Goal: Task Accomplishment & Management: Manage account settings

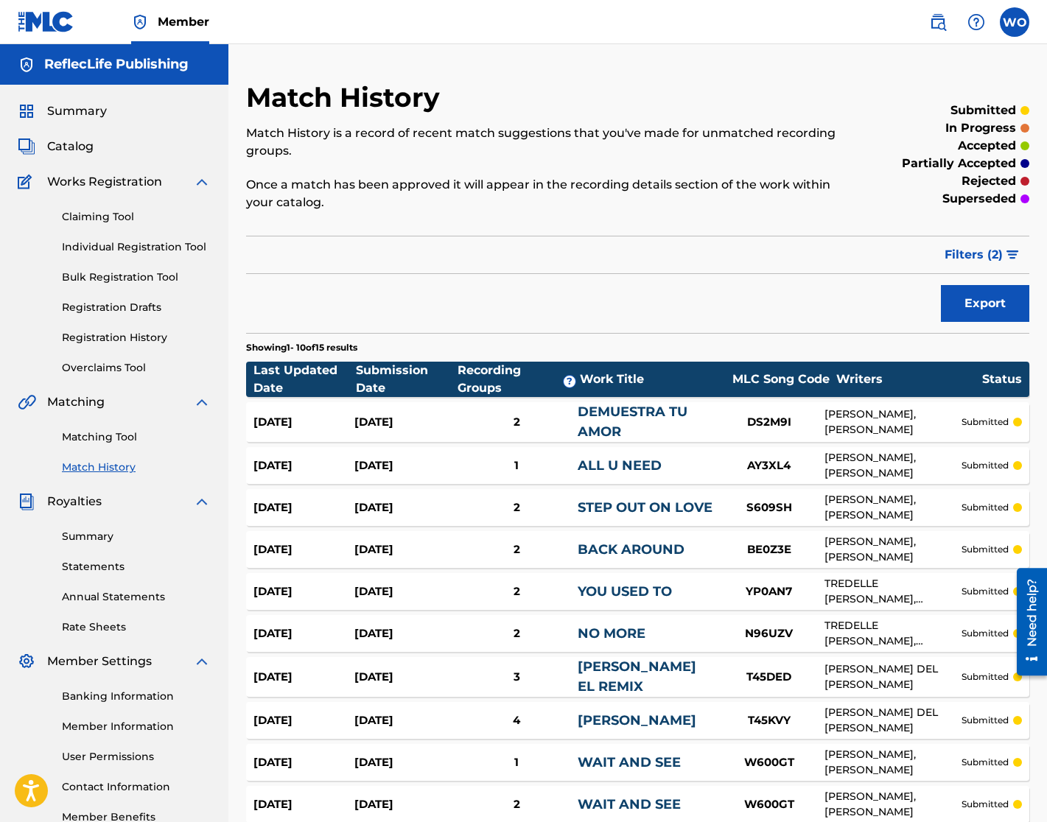
click at [69, 146] on span "Catalog" at bounding box center [70, 147] width 46 height 18
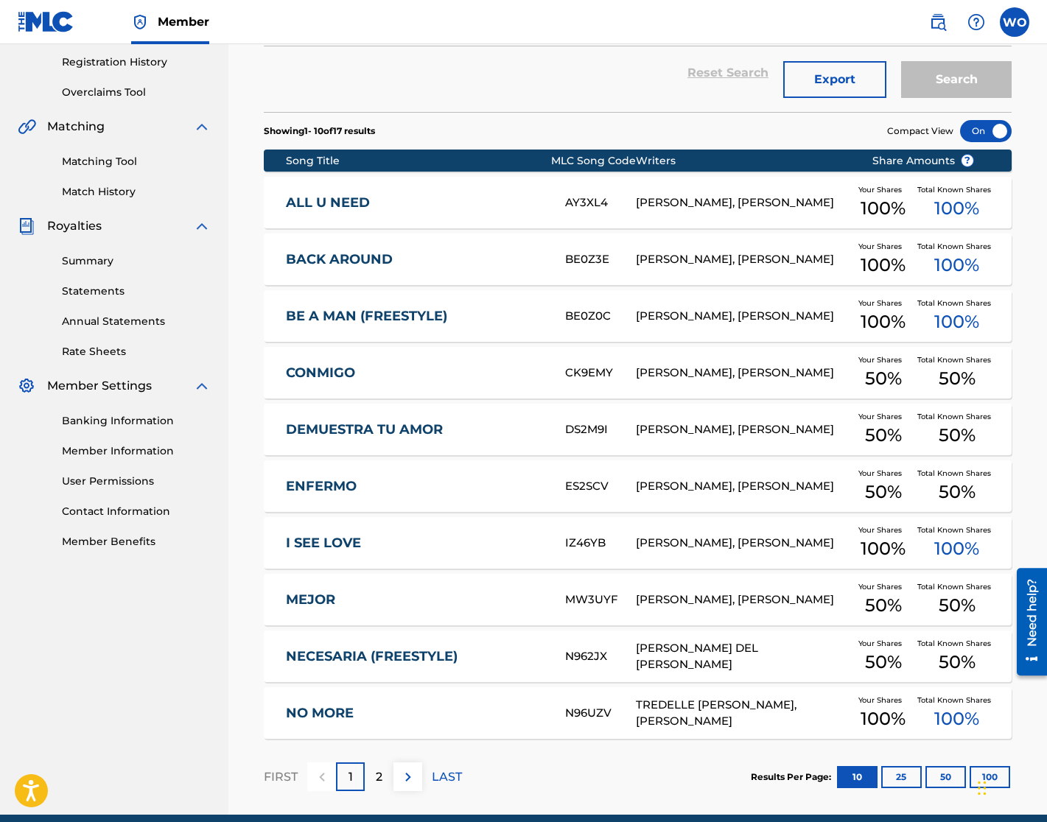
scroll to position [339, 0]
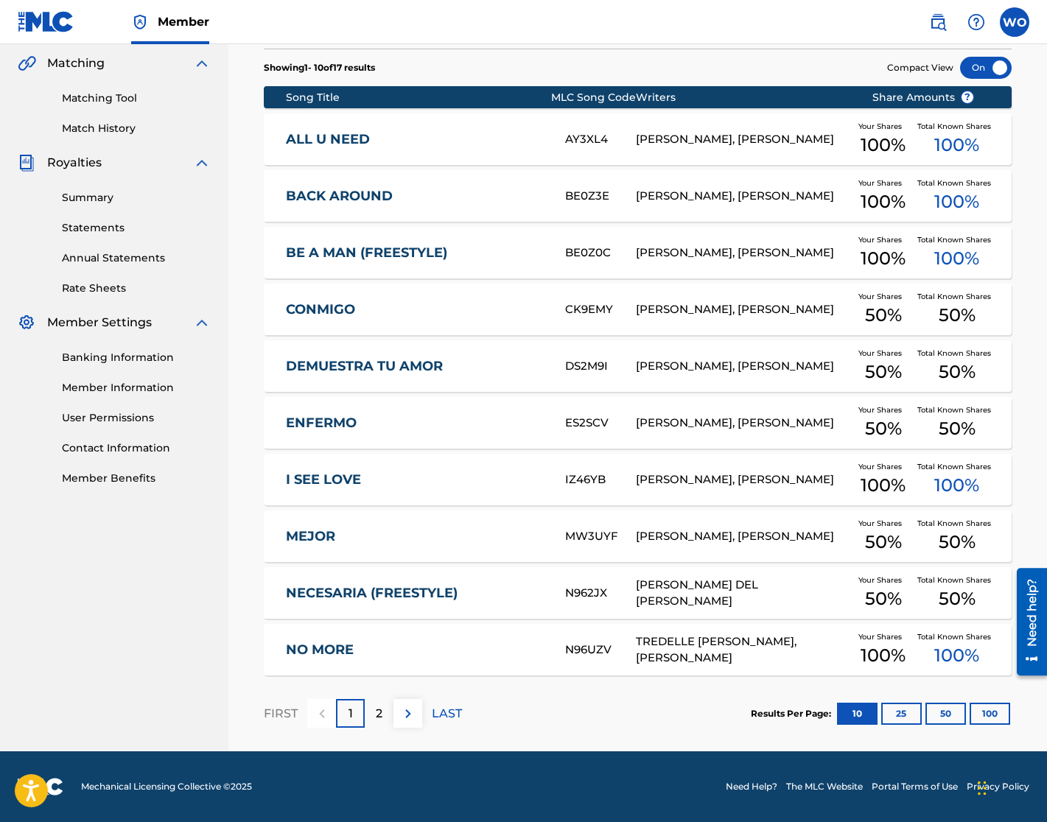
click at [333, 647] on link "NO MORE" at bounding box center [415, 650] width 259 height 17
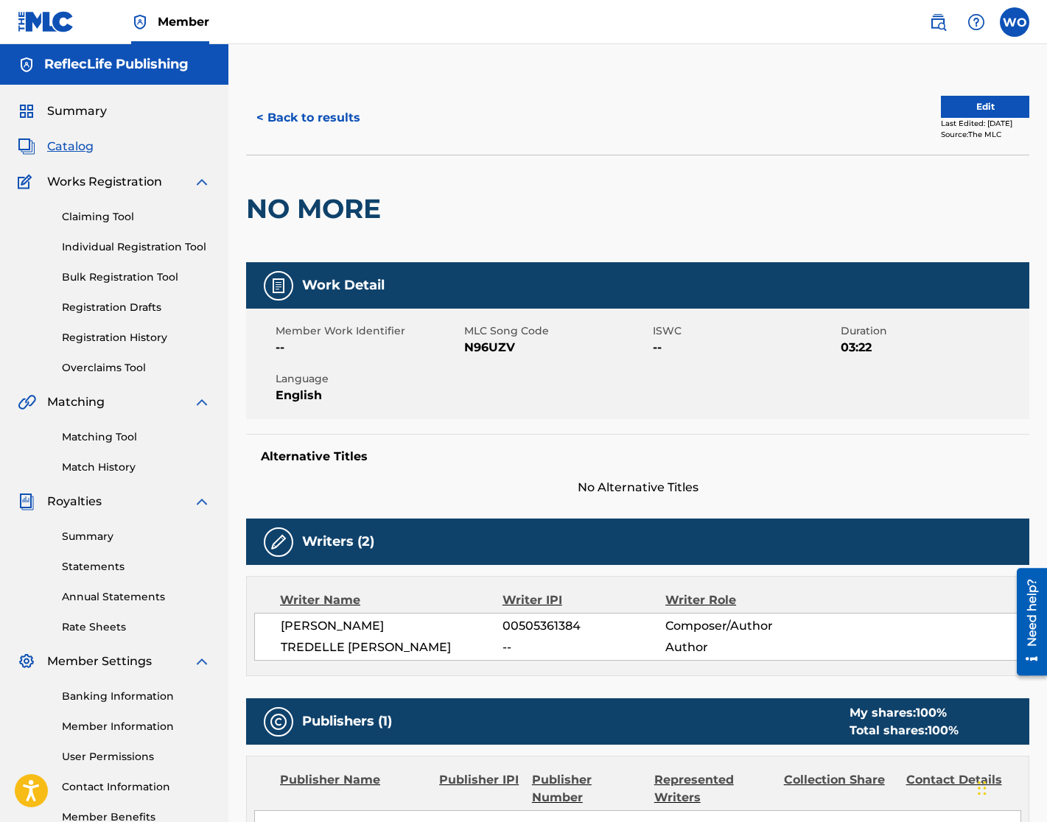
click at [972, 100] on button "Edit" at bounding box center [985, 107] width 88 height 22
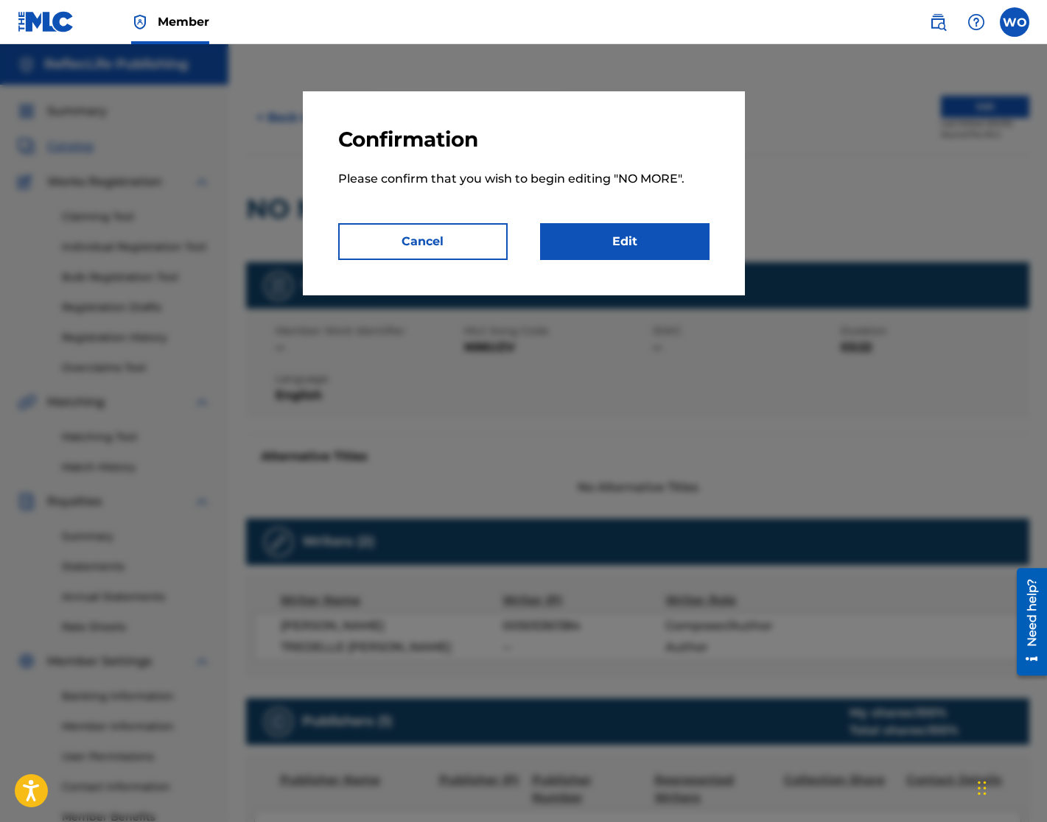
click at [609, 239] on link "Edit" at bounding box center [624, 241] width 169 height 37
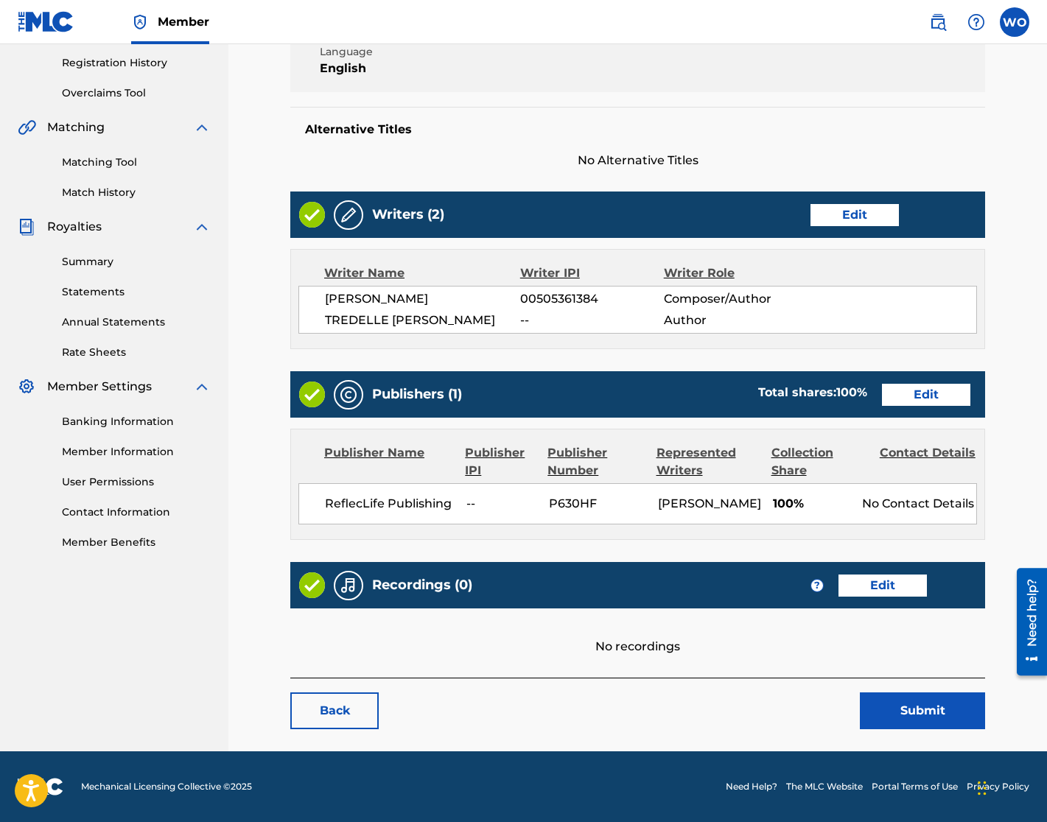
scroll to position [292, 0]
click at [891, 589] on link "Edit" at bounding box center [882, 586] width 88 height 22
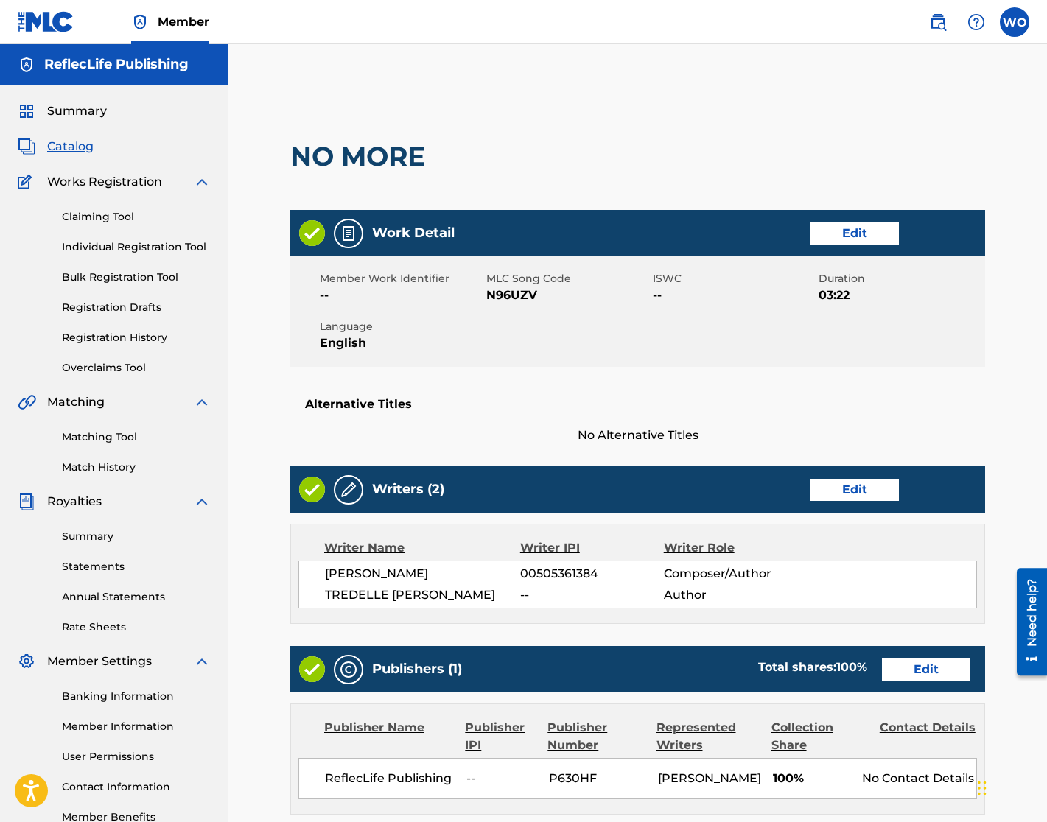
click at [80, 109] on span "Summary" at bounding box center [77, 111] width 60 height 18
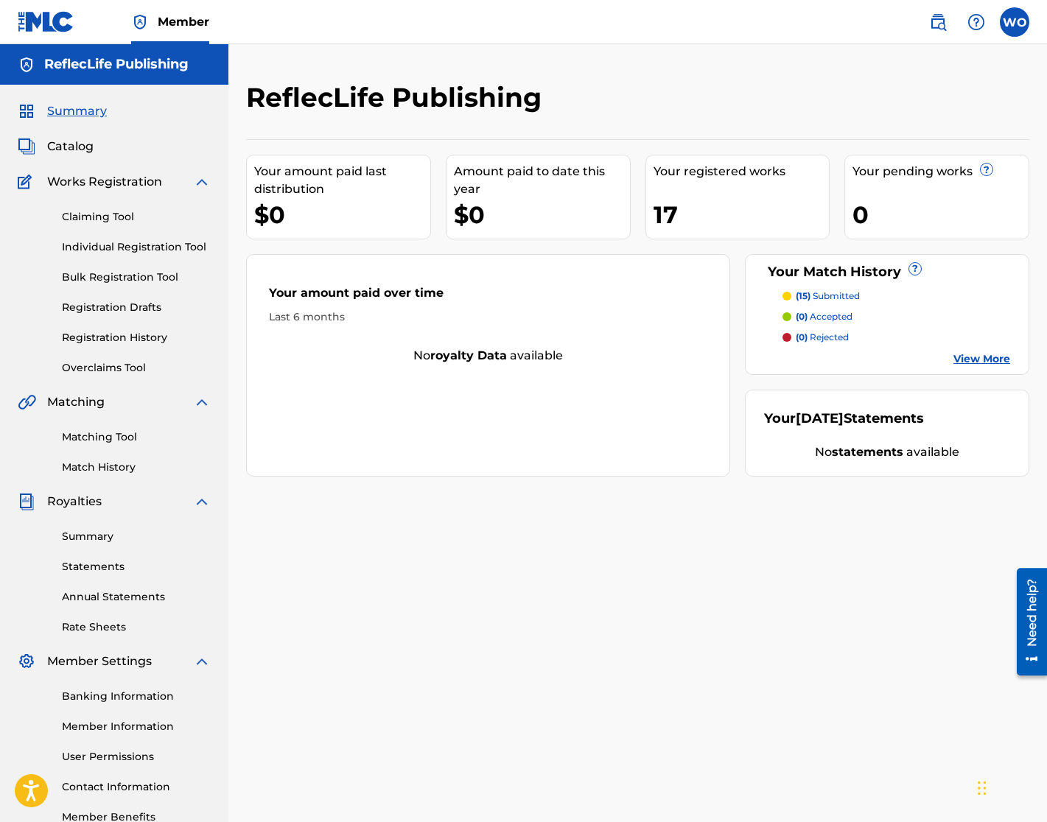
scroll to position [1, 0]
click at [1032, 608] on div "Need help?" at bounding box center [1032, 612] width 20 height 68
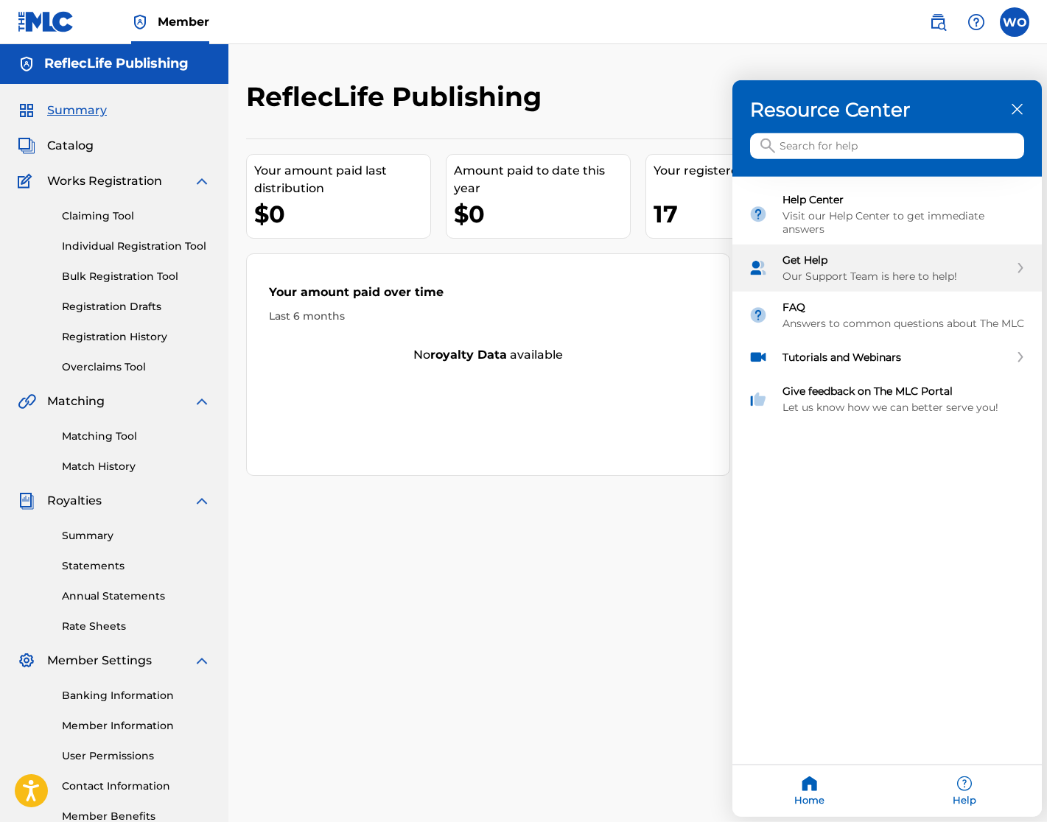
click at [893, 271] on div "Our Support Team is here to help!" at bounding box center [895, 276] width 227 height 13
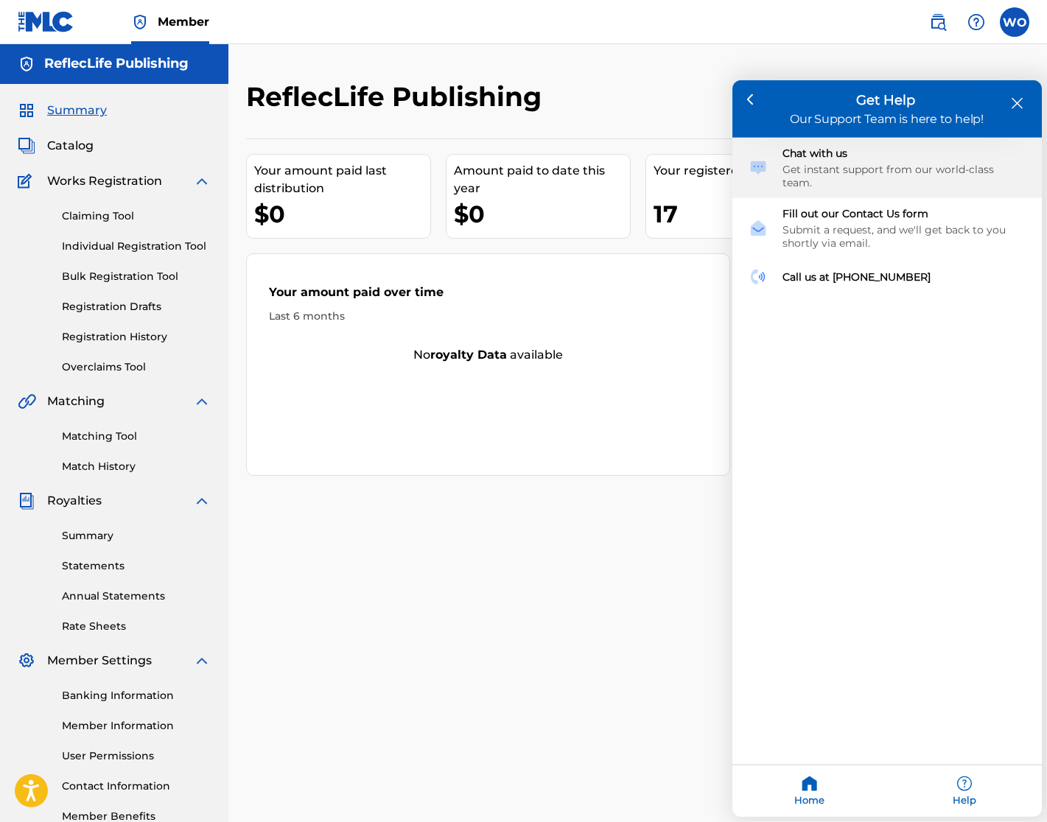
click at [830, 160] on div "Chat with us Get instant support from our world-class team." at bounding box center [903, 168] width 243 height 43
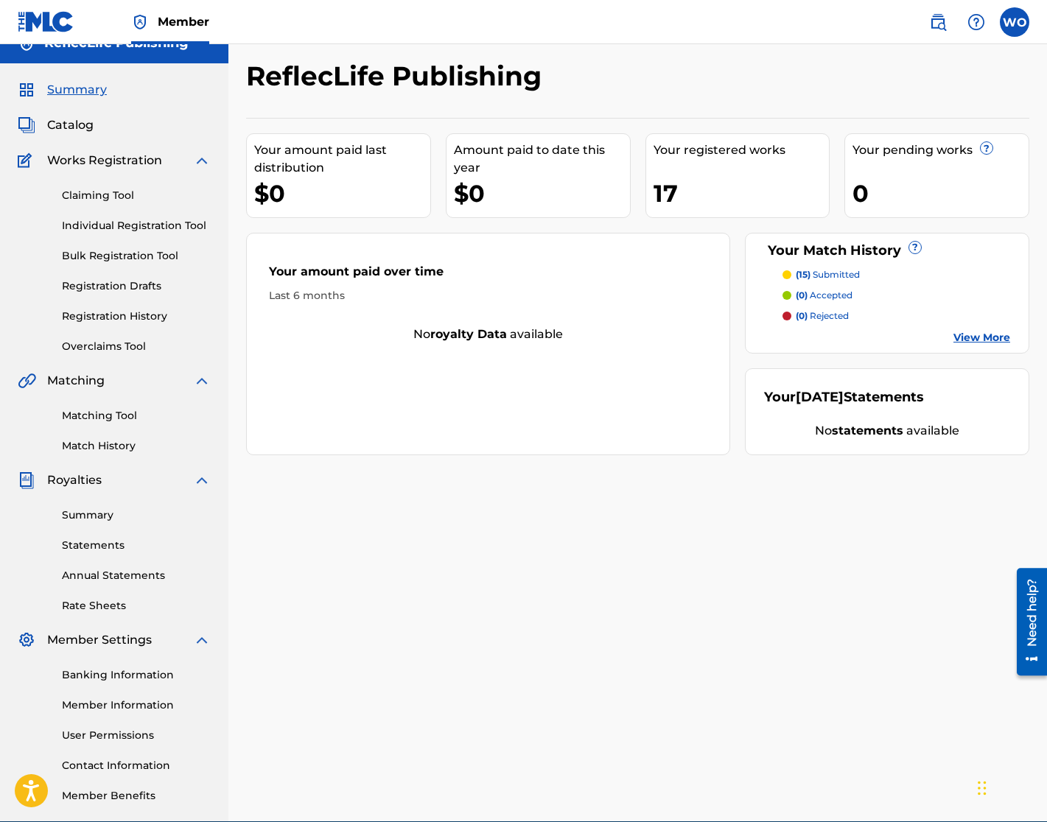
scroll to position [0, 0]
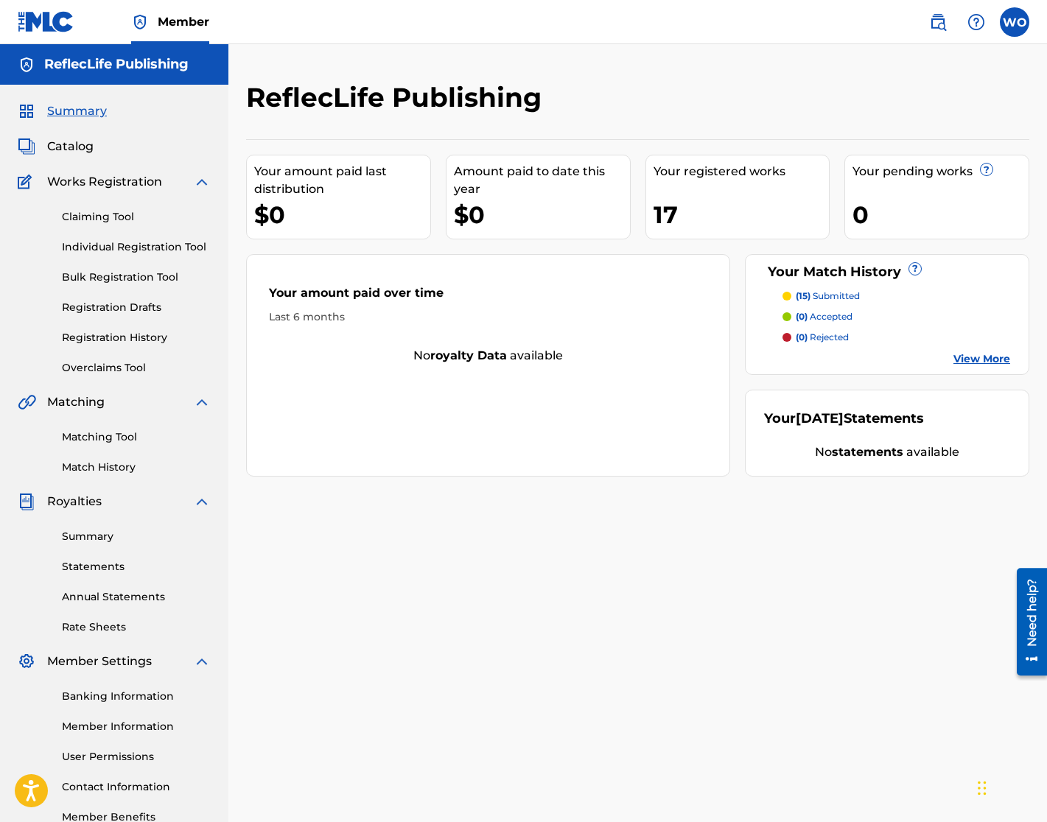
click at [105, 567] on link "Statements" at bounding box center [136, 566] width 149 height 15
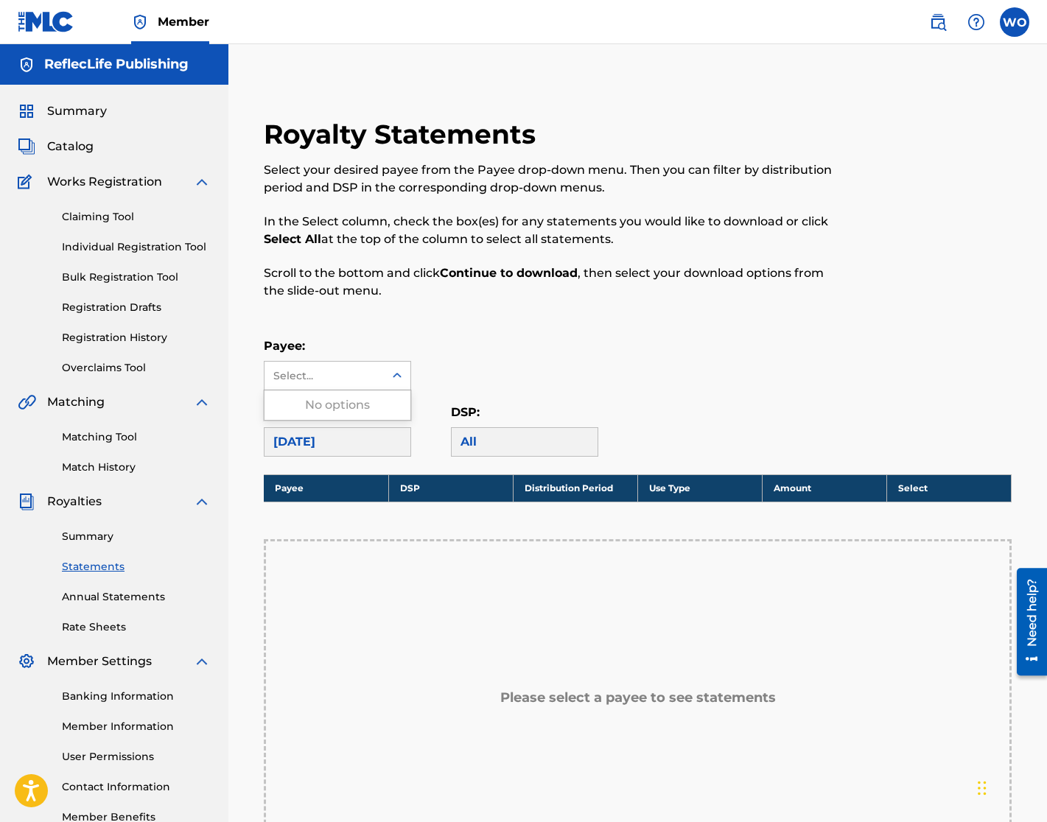
click at [392, 373] on icon at bounding box center [397, 375] width 15 height 15
click at [462, 366] on div "Payee: Use Up and Down to choose options, press Enter to select the currently f…" at bounding box center [638, 363] width 748 height 53
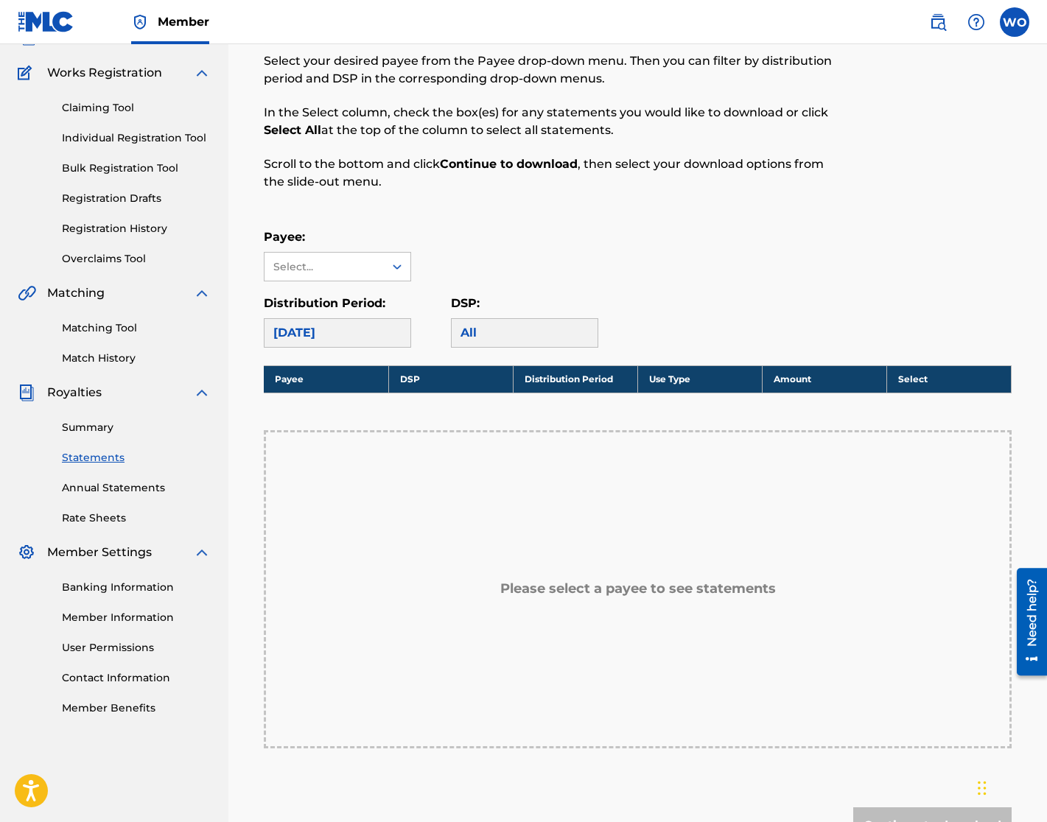
scroll to position [132, 0]
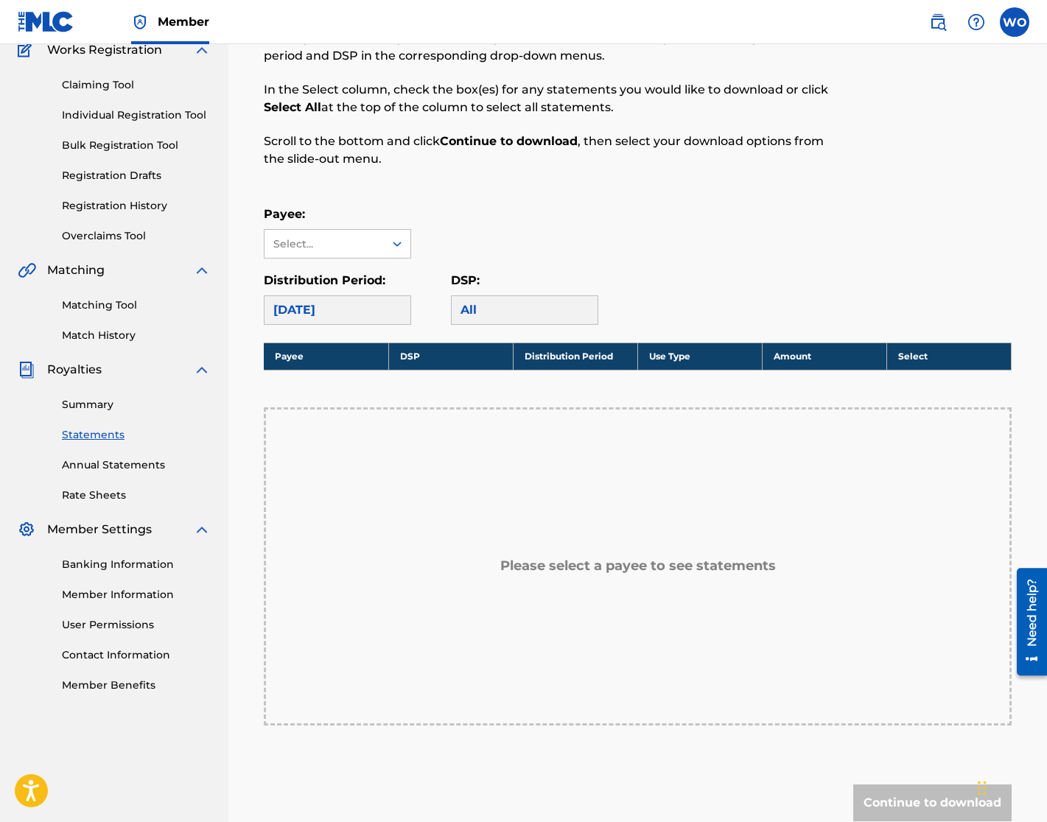
click at [125, 651] on link "Contact Information" at bounding box center [136, 655] width 149 height 15
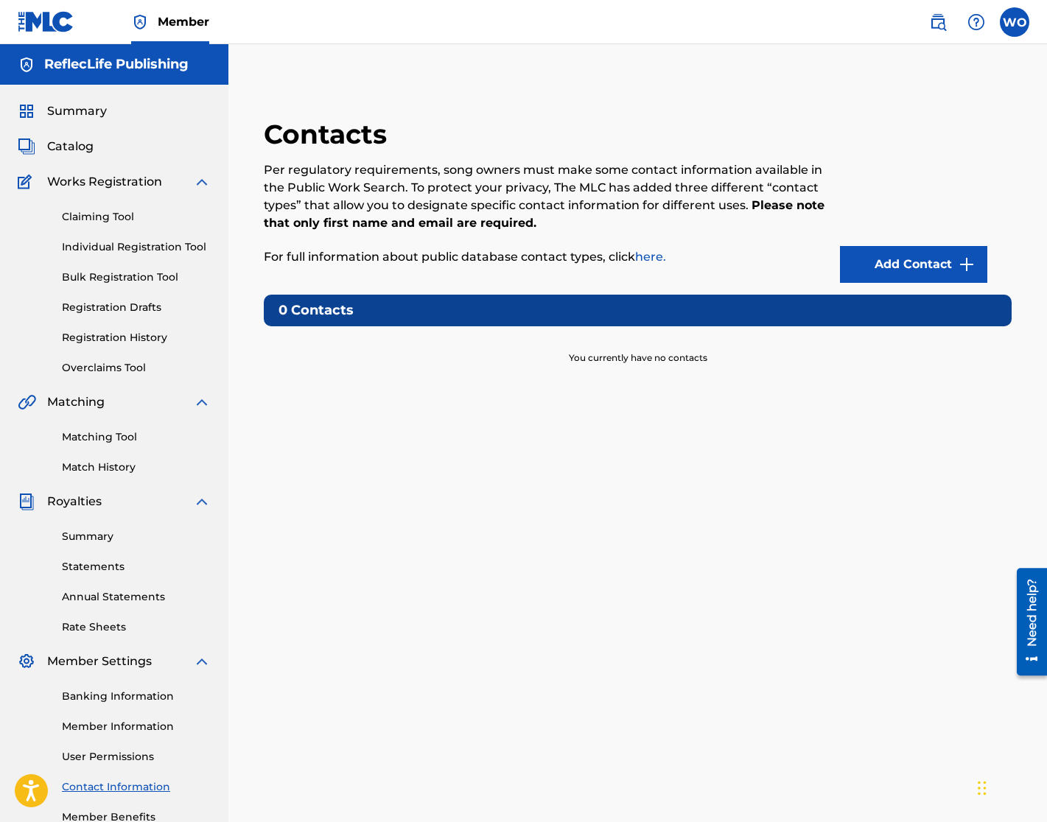
click at [71, 110] on span "Summary" at bounding box center [77, 111] width 60 height 18
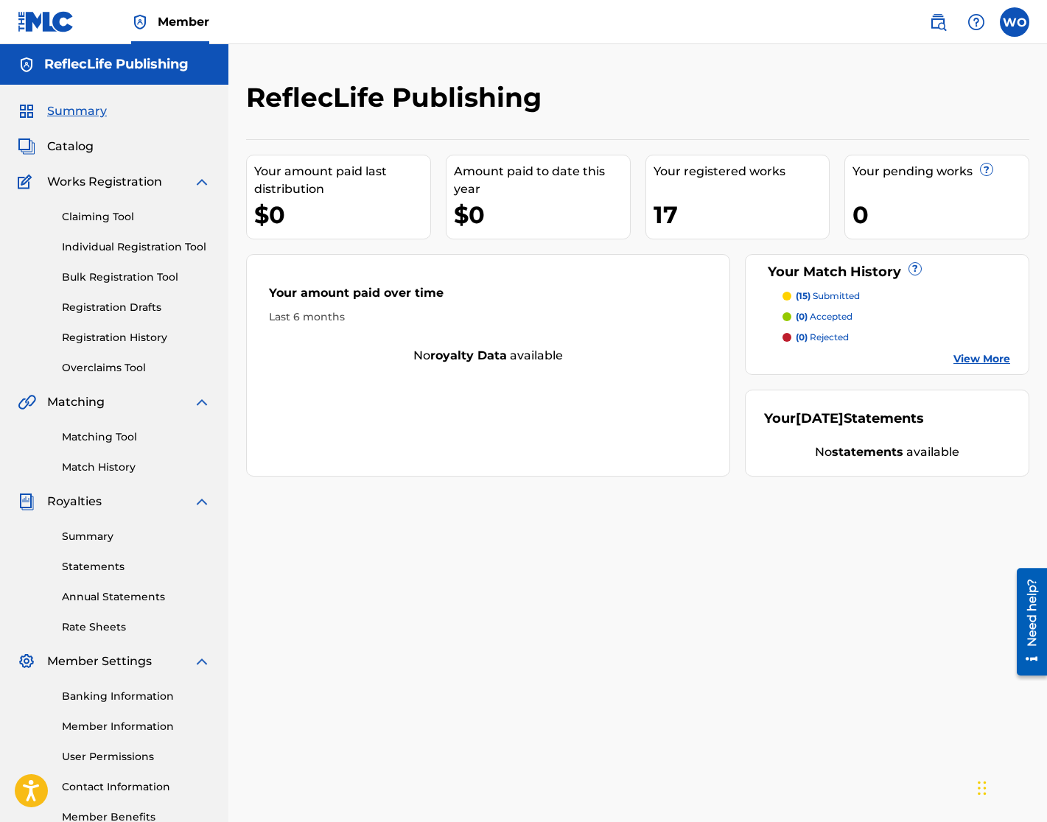
scroll to position [3, 0]
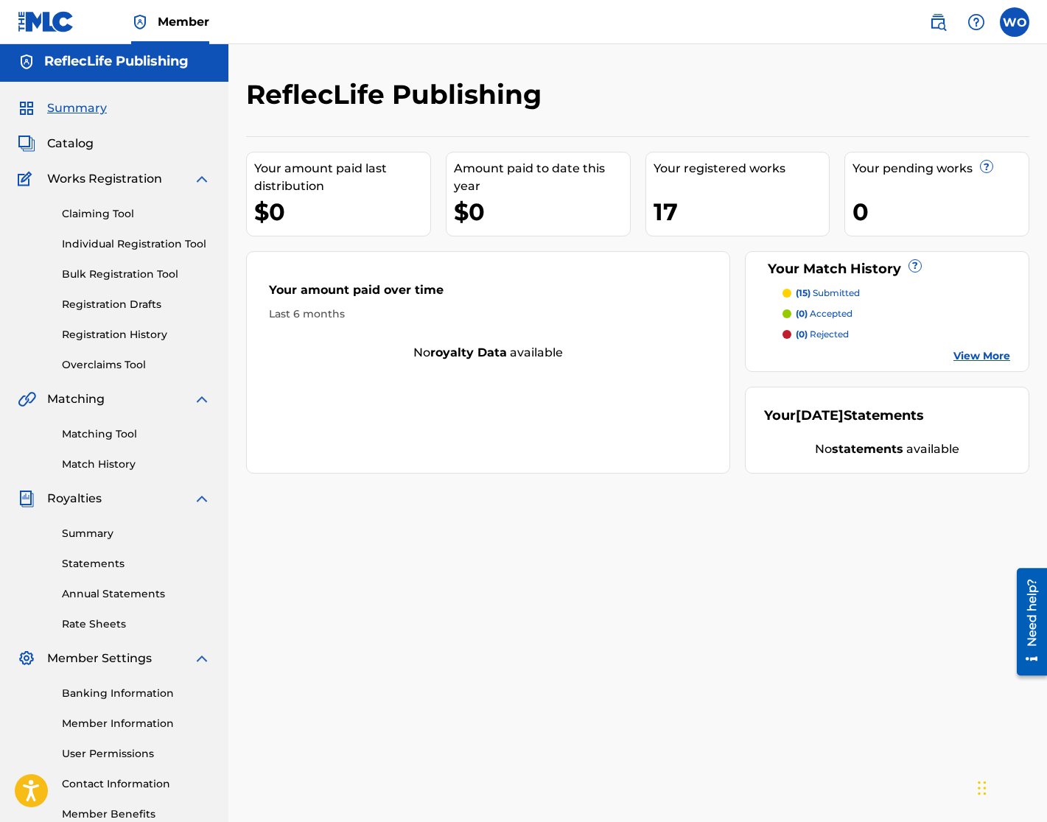
click at [995, 360] on link "View More" at bounding box center [981, 355] width 57 height 15
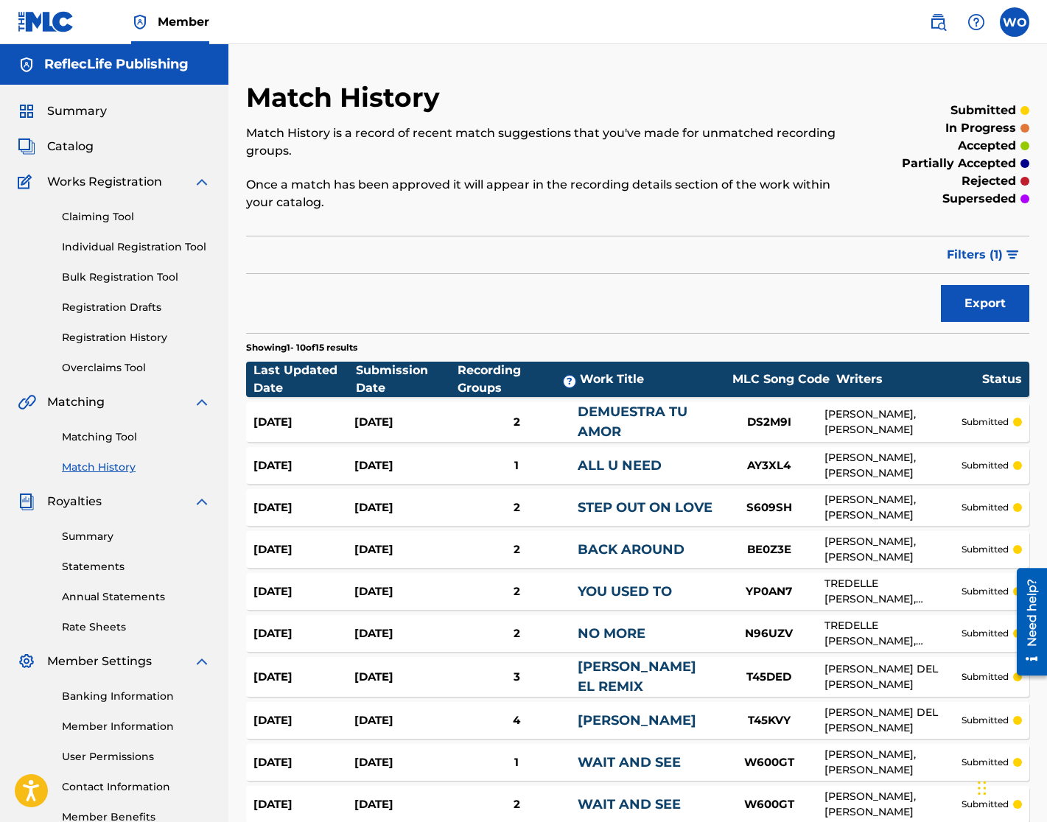
scroll to position [144, 0]
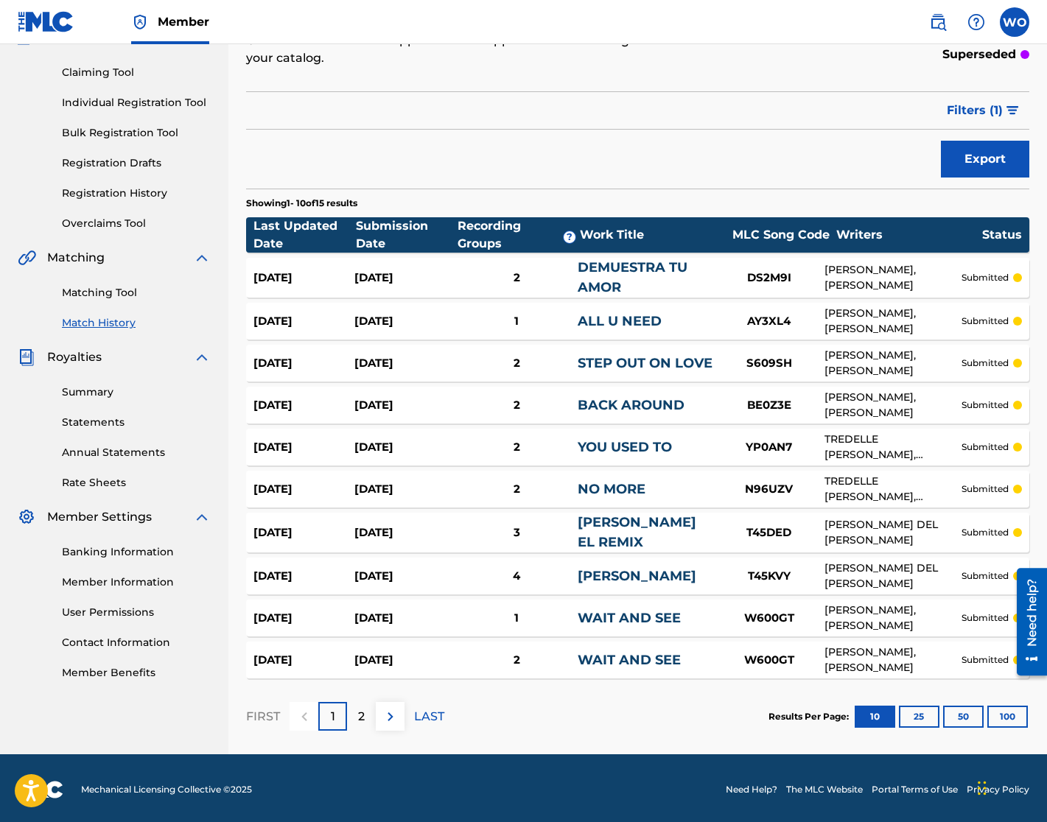
click at [362, 715] on p "2" at bounding box center [361, 717] width 7 height 18
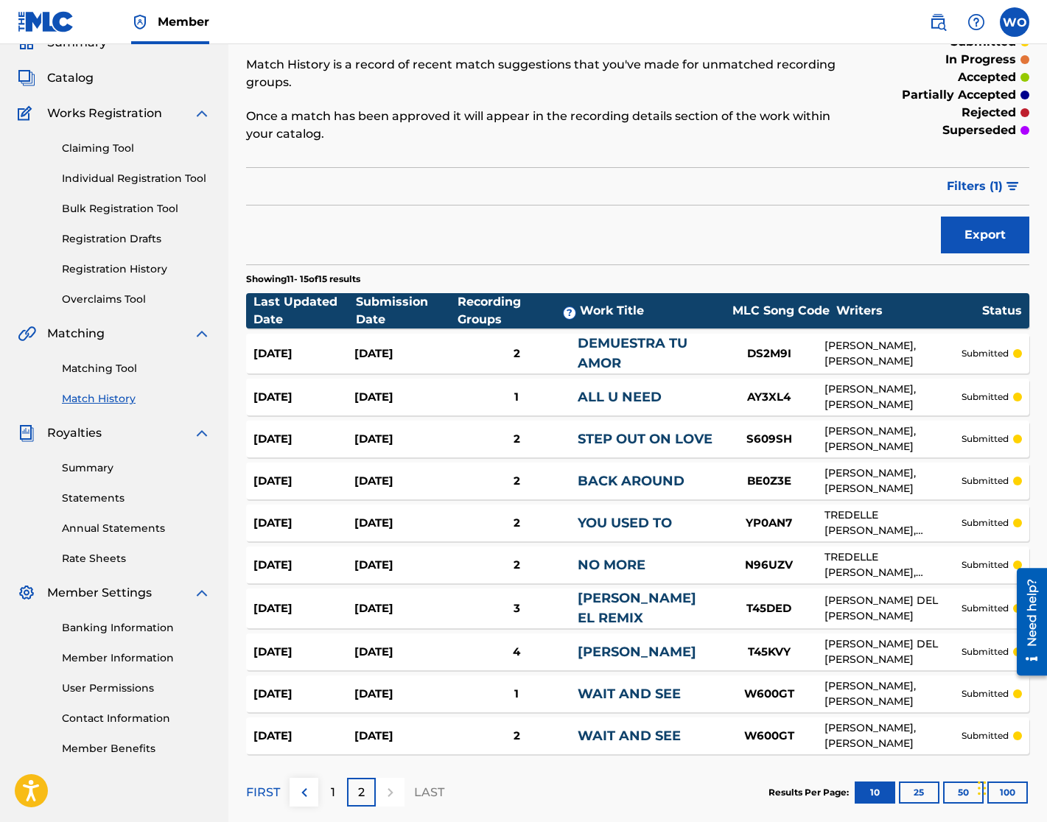
scroll to position [67, 0]
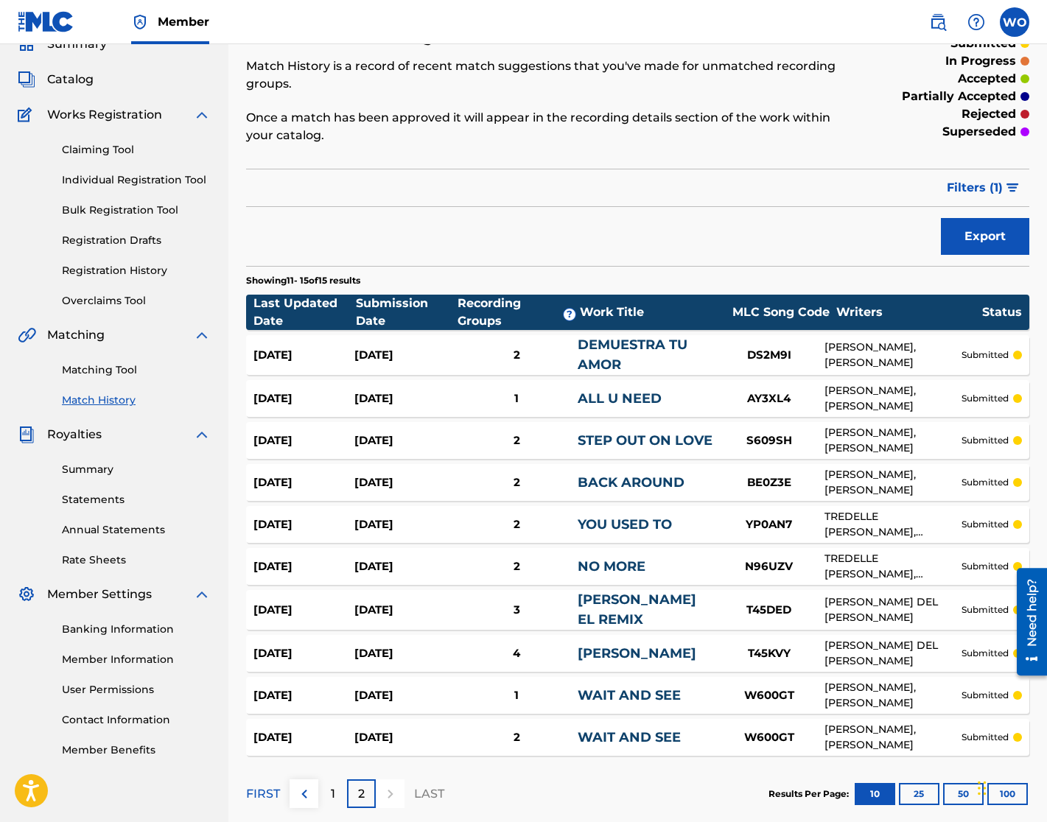
click at [127, 659] on link "Member Information" at bounding box center [136, 659] width 149 height 15
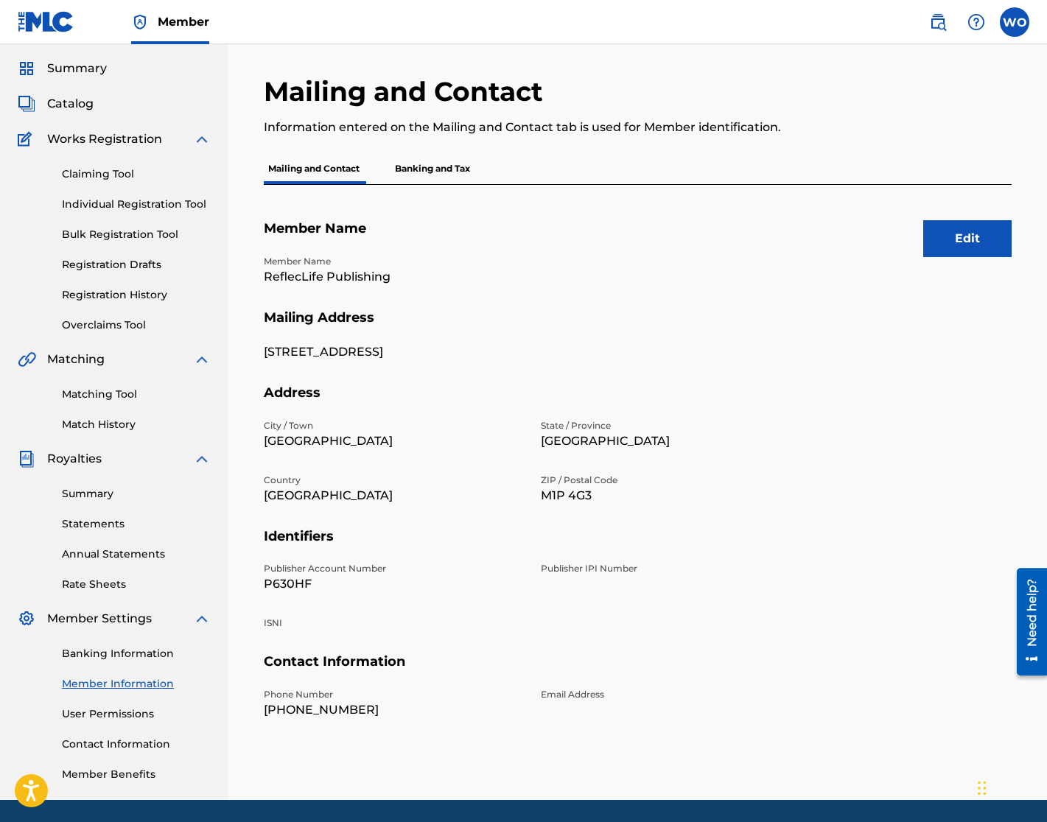
scroll to position [32, 0]
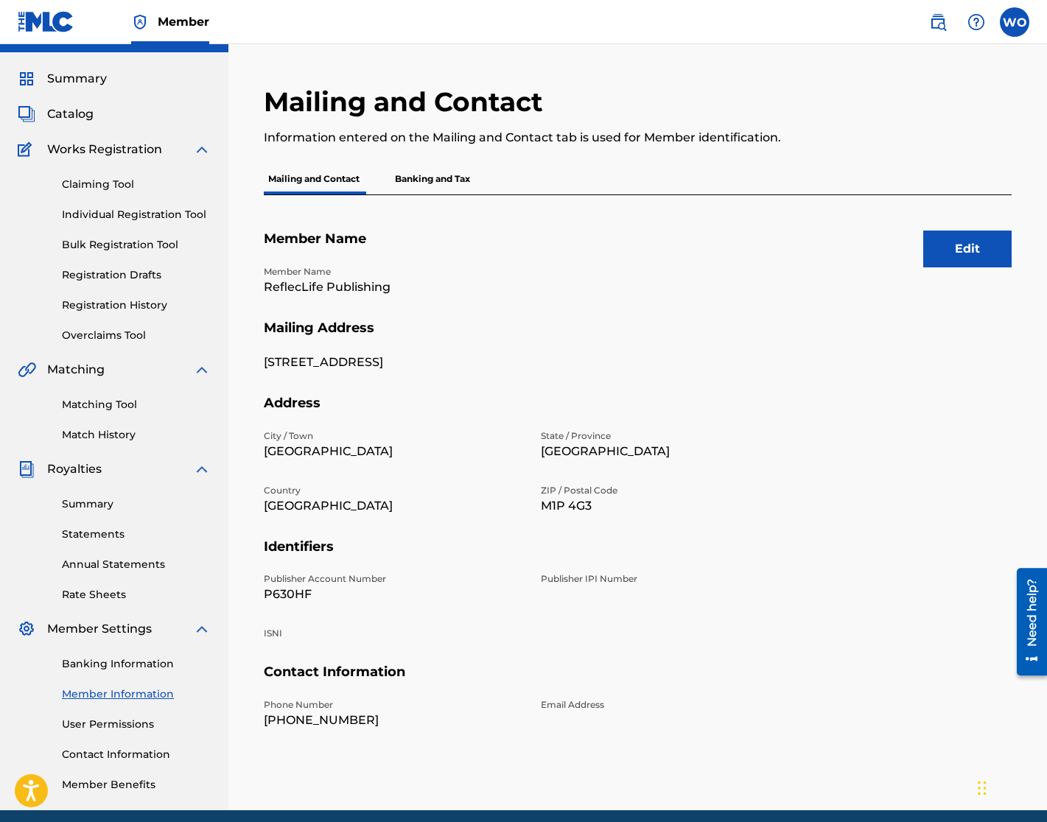
click at [135, 752] on link "Contact Information" at bounding box center [136, 754] width 149 height 15
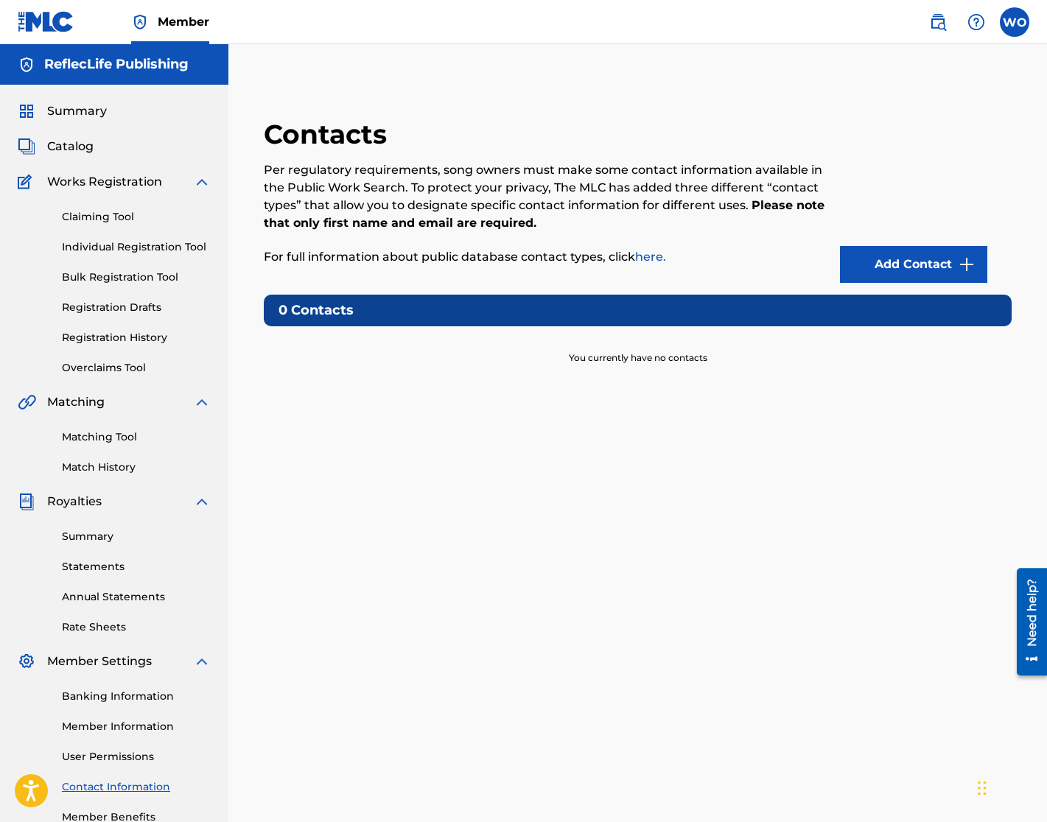
click at [659, 251] on link "here." at bounding box center [650, 257] width 31 height 14
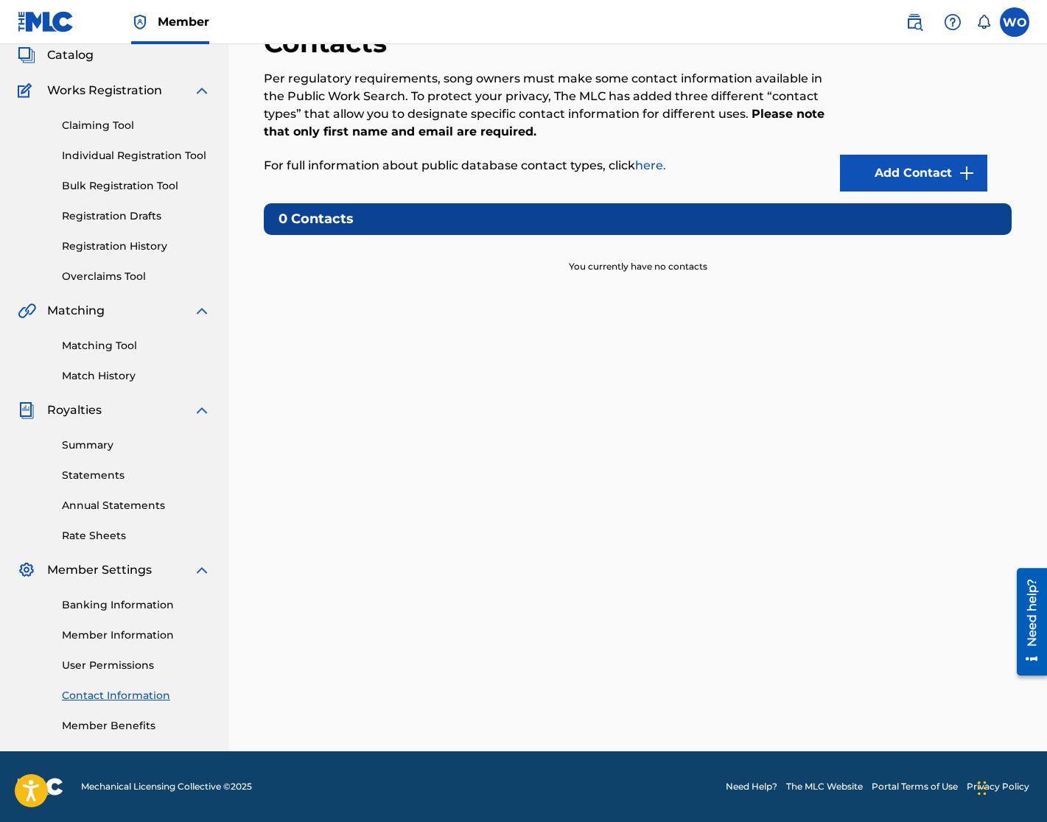
click at [86, 447] on link "Summary" at bounding box center [136, 445] width 149 height 15
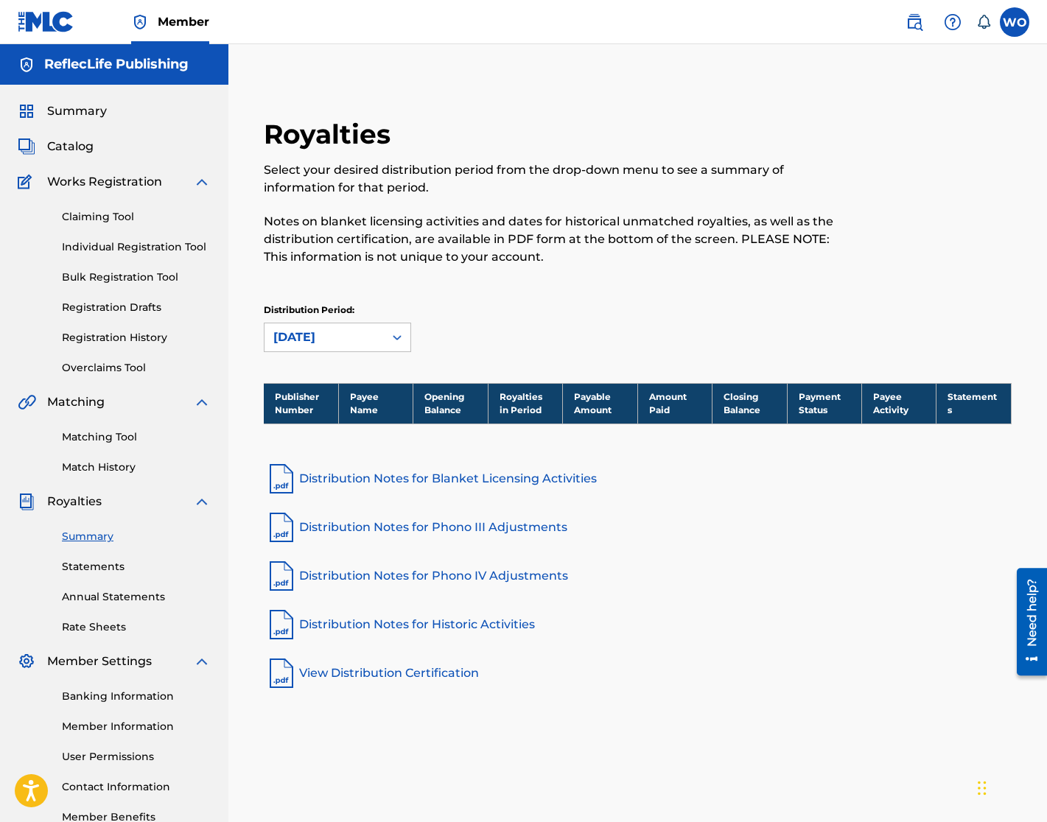
click at [63, 145] on span "Catalog" at bounding box center [70, 147] width 46 height 18
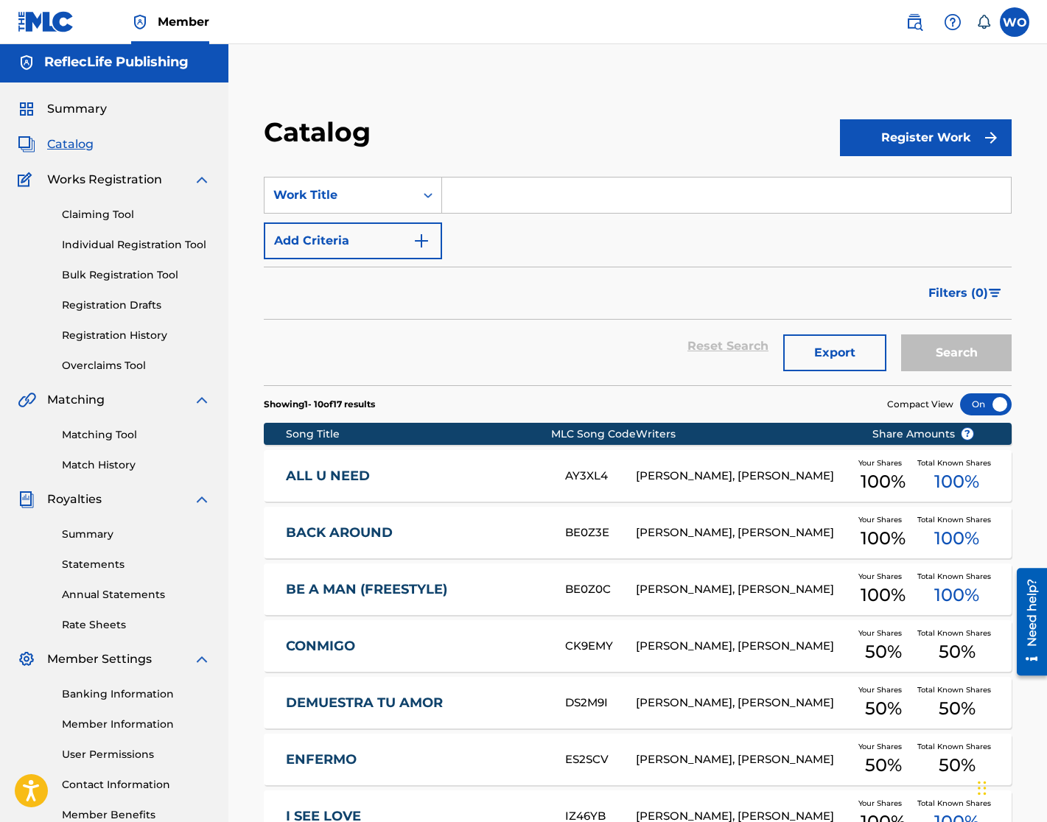
click at [1026, 607] on div "Need help?" at bounding box center [1032, 612] width 20 height 68
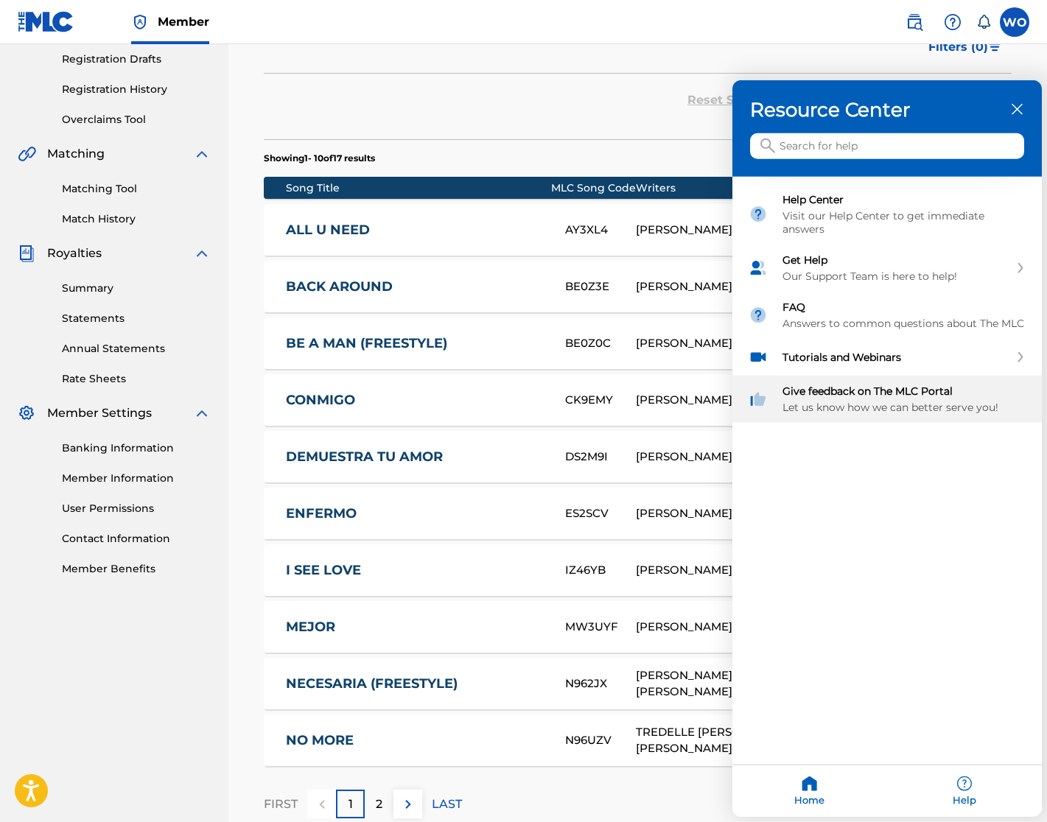
scroll to position [339, 0]
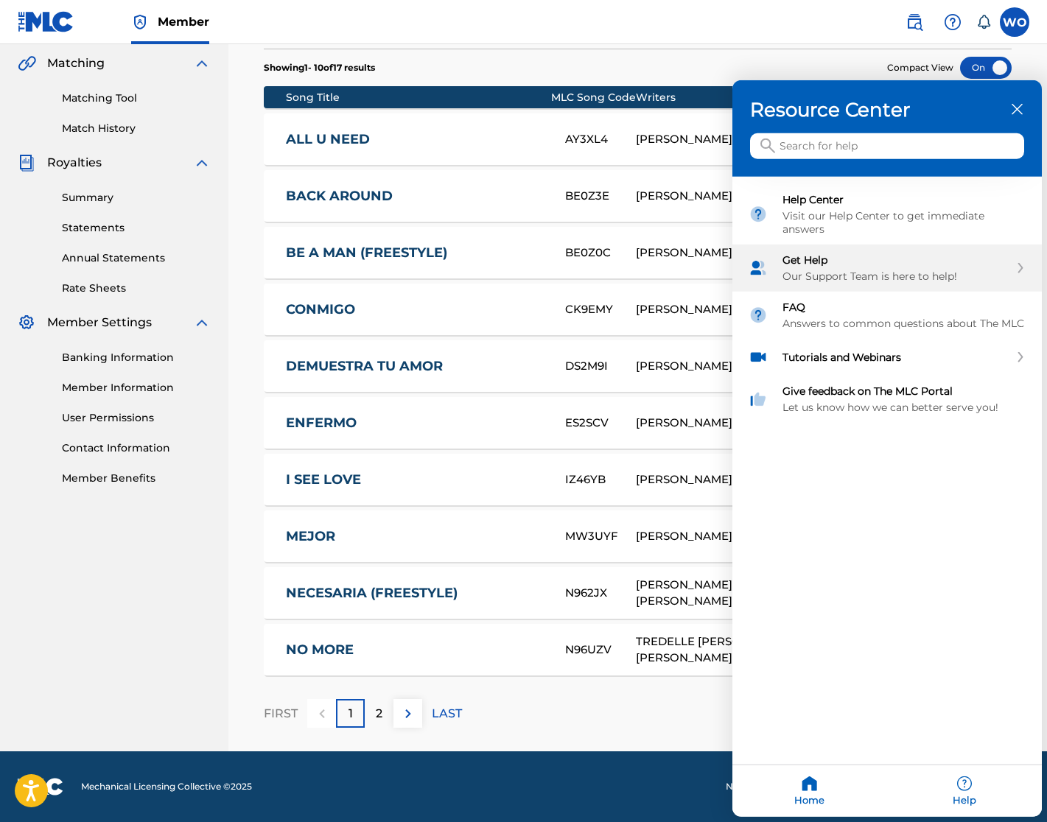
click at [947, 272] on div "Our Support Team is here to help!" at bounding box center [895, 276] width 227 height 13
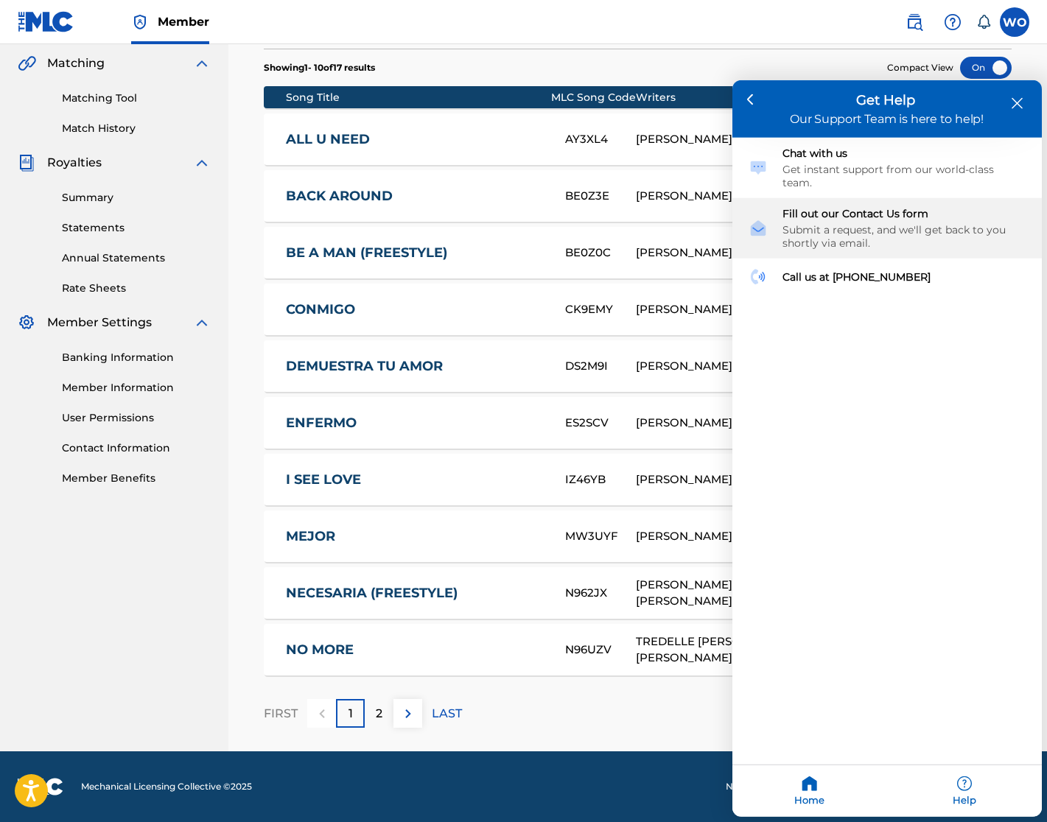
click at [876, 223] on div "Submit a request, and we'll get back to you shortly via email." at bounding box center [903, 236] width 243 height 27
